Goal: Task Accomplishment & Management: Complete application form

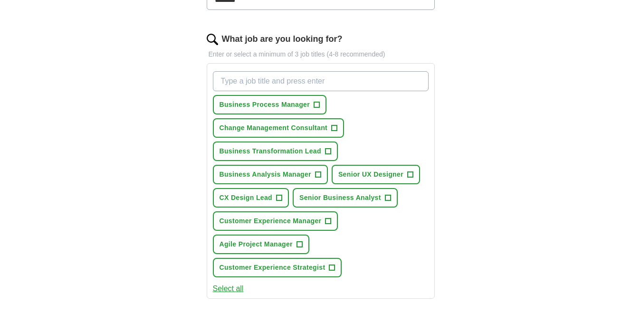
scroll to position [288, 0]
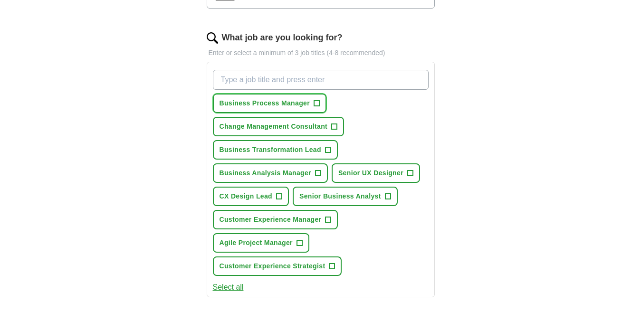
click at [317, 103] on span "+" at bounding box center [317, 104] width 6 height 8
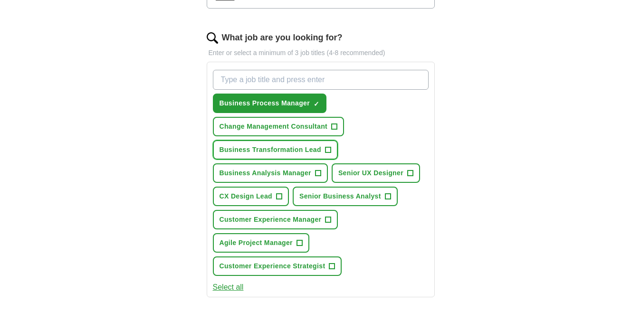
click at [327, 151] on span "+" at bounding box center [328, 150] width 6 height 8
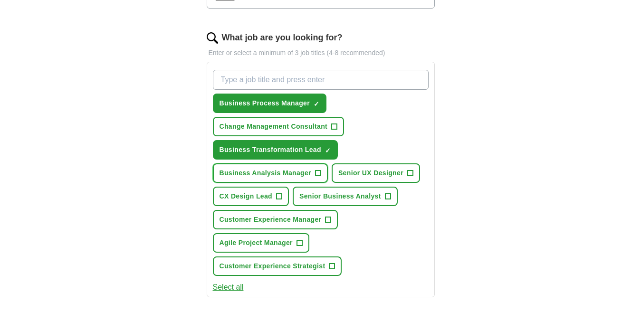
click at [316, 174] on span "+" at bounding box center [318, 174] width 6 height 8
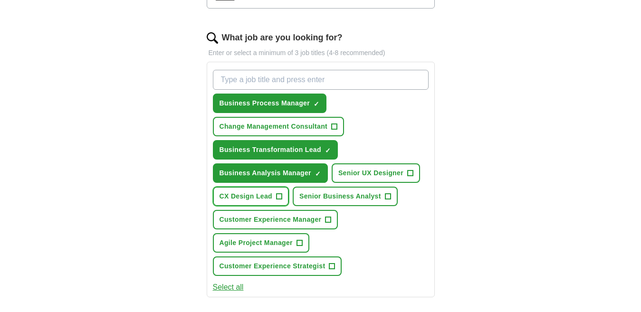
click at [281, 194] on span "+" at bounding box center [279, 197] width 6 height 8
click at [389, 193] on span "+" at bounding box center [388, 197] width 6 height 8
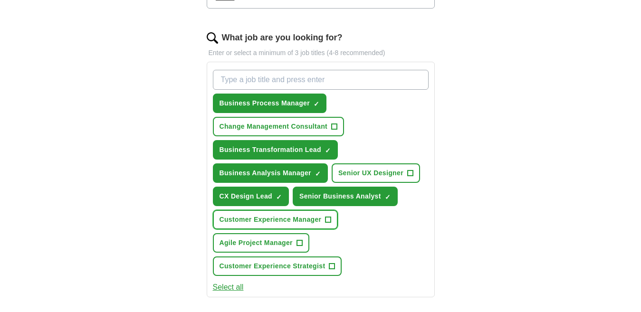
click at [327, 221] on span "+" at bounding box center [329, 220] width 6 height 8
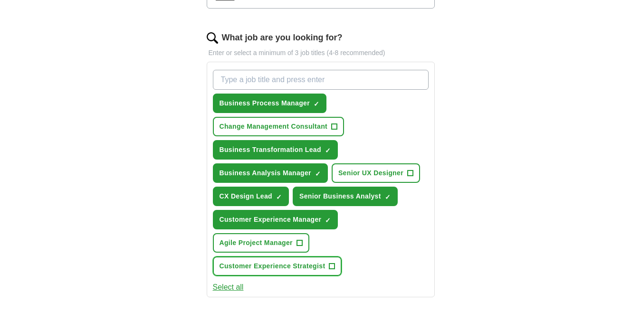
click at [332, 265] on span "+" at bounding box center [332, 267] width 6 height 8
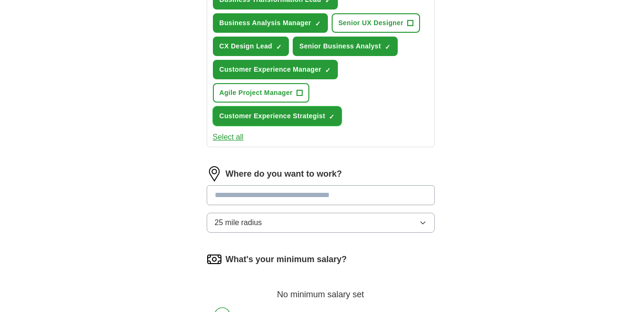
scroll to position [452, 0]
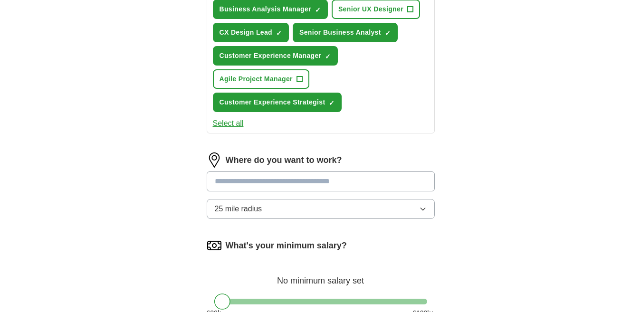
click at [223, 181] on input at bounding box center [321, 182] width 228 height 20
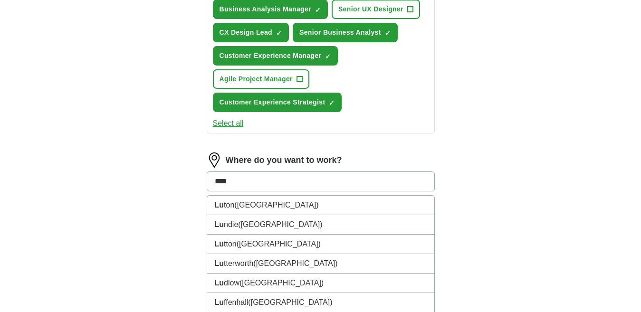
type input "*****"
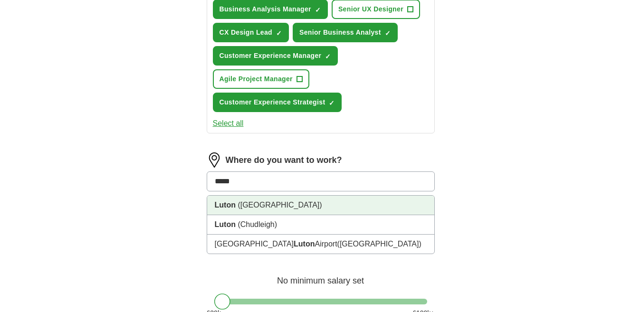
click at [231, 208] on strong "Luton" at bounding box center [225, 205] width 21 height 8
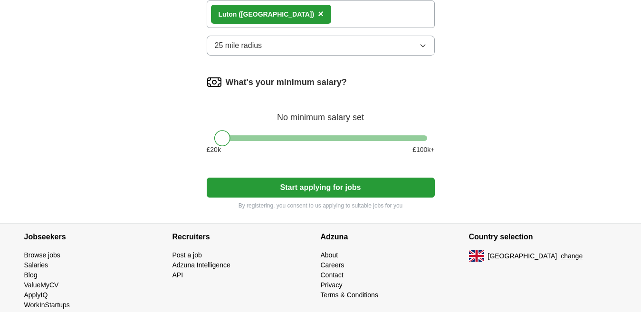
scroll to position [625, 0]
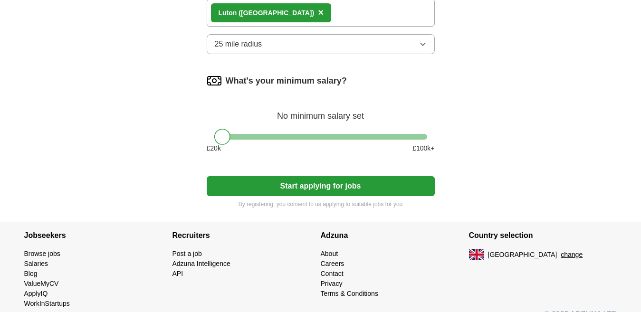
click at [276, 188] on button "Start applying for jobs" at bounding box center [321, 186] width 228 height 20
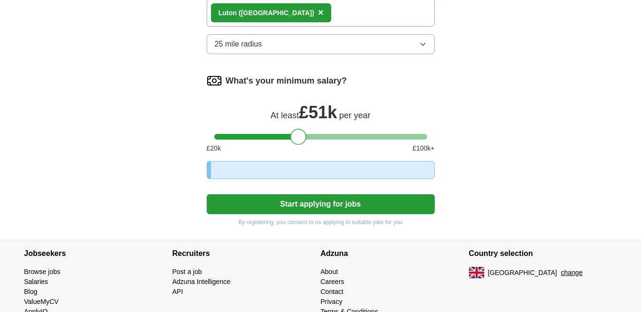
drag, startPoint x: 227, startPoint y: 136, endPoint x: 304, endPoint y: 142, distance: 77.2
click at [304, 142] on div at bounding box center [298, 137] width 16 height 16
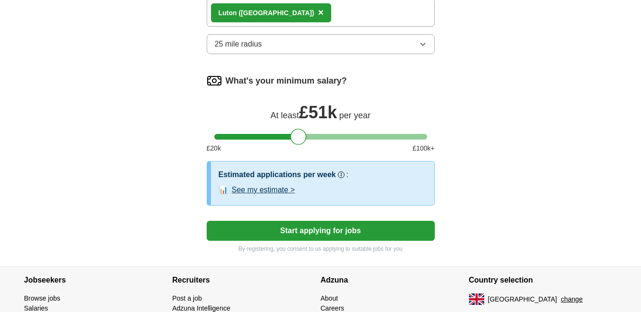
click at [338, 232] on button "Start applying for jobs" at bounding box center [321, 231] width 228 height 20
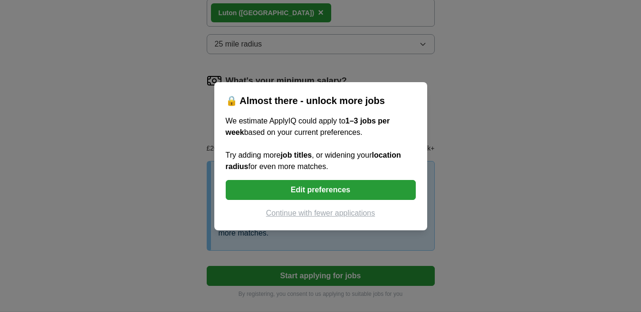
click at [327, 190] on button "Edit preferences" at bounding box center [321, 190] width 190 height 20
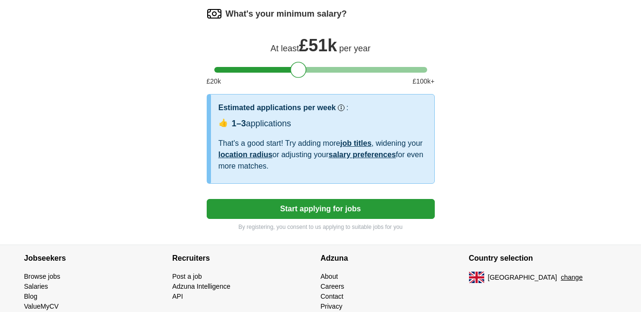
scroll to position [697, 0]
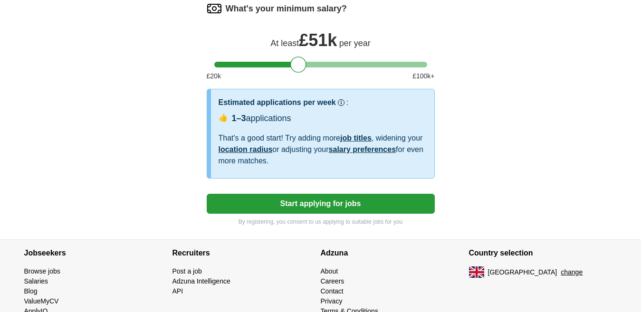
click at [311, 209] on button "Start applying for jobs" at bounding box center [321, 204] width 228 height 20
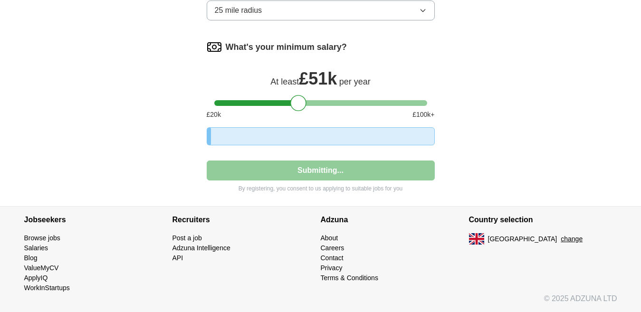
select select "**"
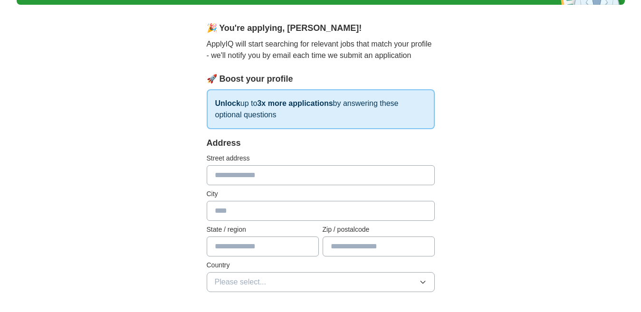
scroll to position [0, 0]
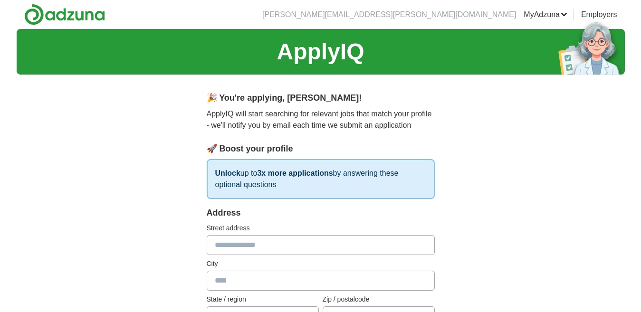
click at [534, 15] on link "MyAdzuna" at bounding box center [546, 14] width 44 height 11
click at [0, 0] on link "Posted jobs" at bounding box center [0, 0] width 0 height 0
